Goal: Information Seeking & Learning: Learn about a topic

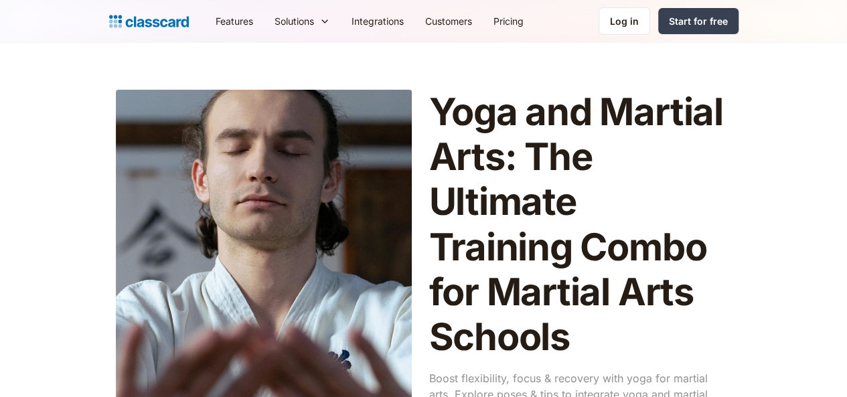
scroll to position [2443, 0]
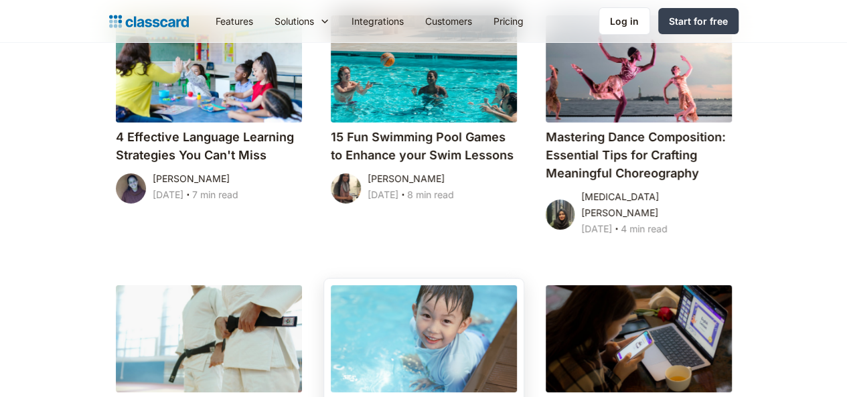
click at [419, 285] on div at bounding box center [424, 338] width 186 height 107
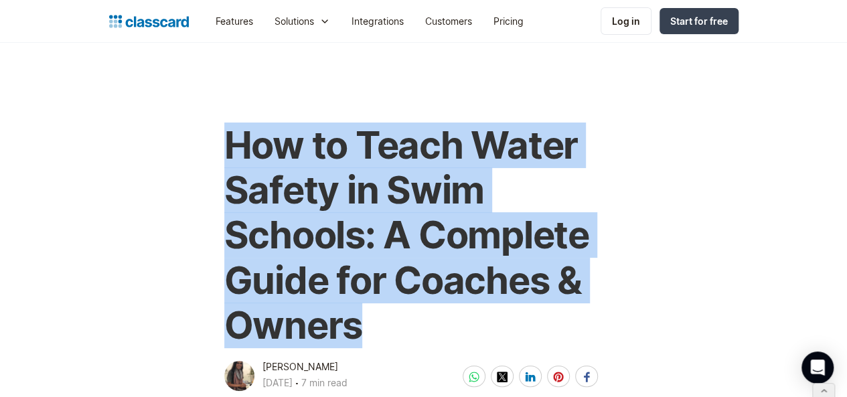
drag, startPoint x: 214, startPoint y: 143, endPoint x: 373, endPoint y: 356, distance: 266.2
click at [373, 356] on div "How to Teach Water Safety in Swim Schools: A Complete Guide for Coaches & Owner…" at bounding box center [423, 252] width 407 height 284
copy h1 "How to Teach Water Safety in Swim Schools: A Complete Guide for Coaches & Owners"
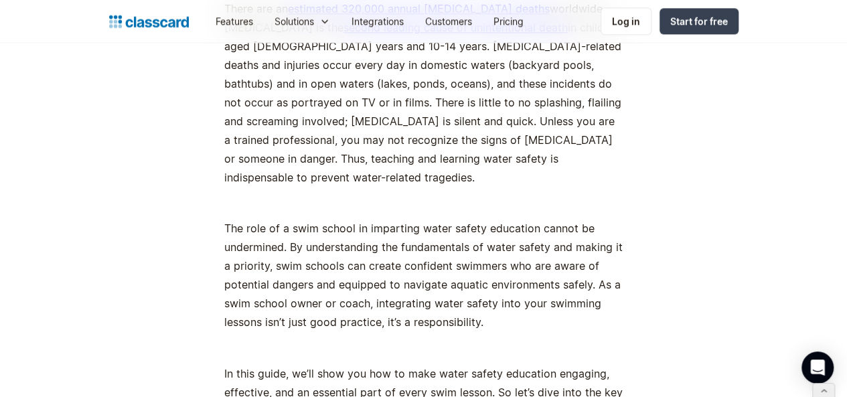
scroll to position [907, 0]
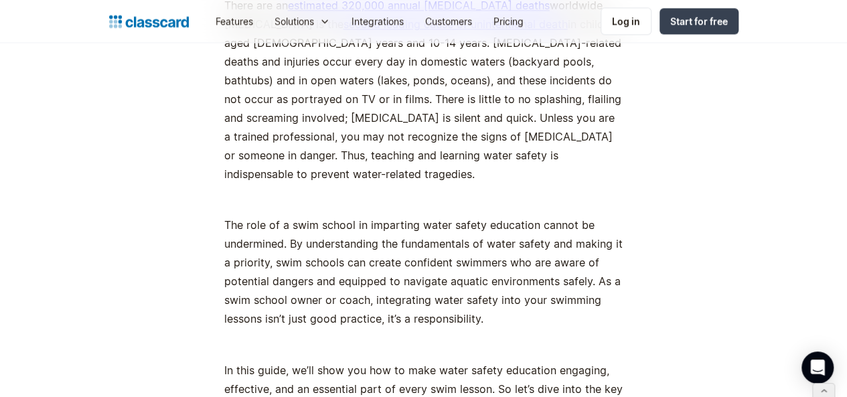
click at [430, 227] on p "The role of a swim school in imparting water safety education cannot be undermi…" at bounding box center [423, 272] width 399 height 113
